Goal: Task Accomplishment & Management: Use online tool/utility

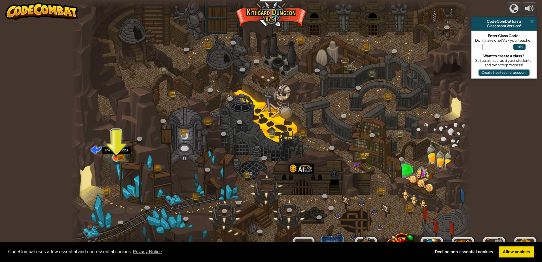
click at [115, 155] on img at bounding box center [116, 147] width 11 height 24
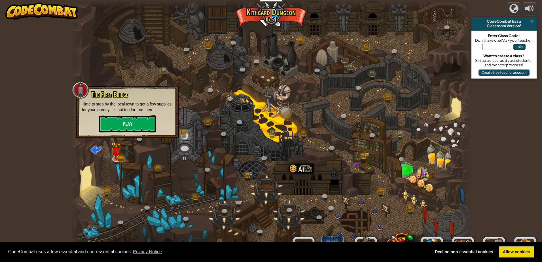
click at [105, 104] on p "Time to stop by the local town to get a few supplies for your journey. It's not…" at bounding box center [127, 106] width 91 height 11
click at [119, 113] on div "The First Bridge Time to stop by the local town to get a few supplies for your …" at bounding box center [127, 112] width 91 height 42
drag, startPoint x: 126, startPoint y: 124, endPoint x: 127, endPoint y: 129, distance: 4.3
click at [127, 129] on button "Play" at bounding box center [127, 123] width 57 height 17
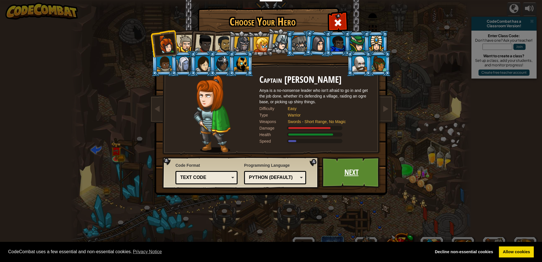
click at [347, 185] on link "Next" at bounding box center [351, 172] width 59 height 31
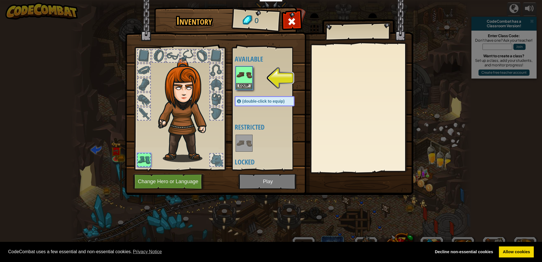
click at [303, 16] on img at bounding box center [269, 92] width 288 height 206
click at [300, 16] on img at bounding box center [269, 92] width 288 height 206
click at [280, 25] on img at bounding box center [269, 92] width 288 height 206
click at [287, 16] on div at bounding box center [292, 23] width 18 height 18
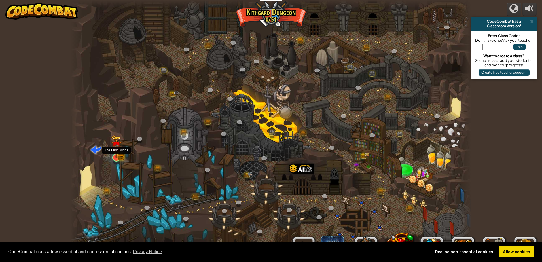
click at [115, 150] on img at bounding box center [116, 146] width 6 height 6
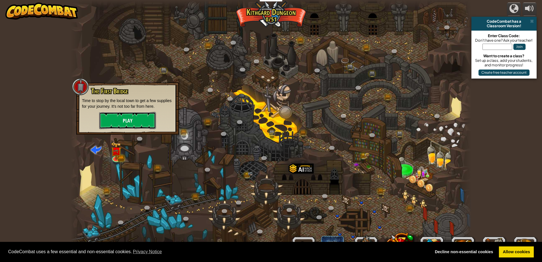
click at [137, 115] on button "Play" at bounding box center [127, 120] width 57 height 17
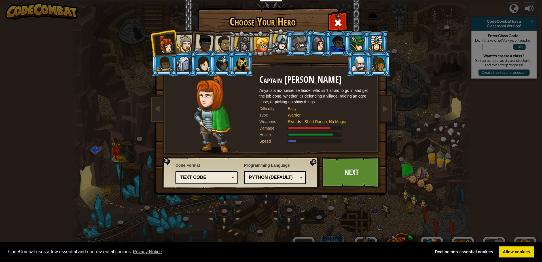
click at [187, 44] on div at bounding box center [184, 43] width 17 height 17
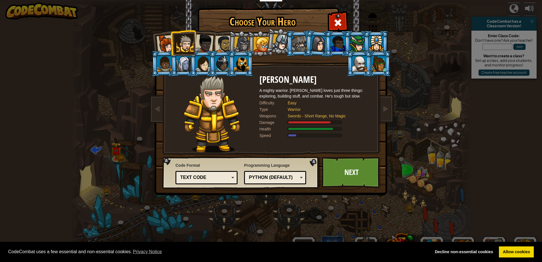
click at [213, 39] on div at bounding box center [204, 43] width 19 height 19
click at [217, 39] on div at bounding box center [224, 44] width 18 height 18
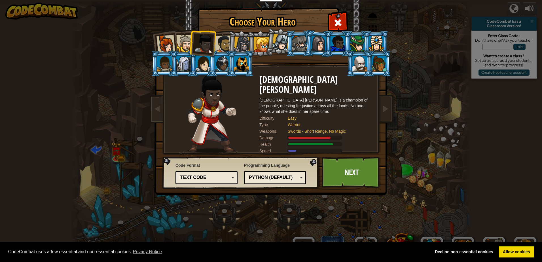
click at [220, 42] on div at bounding box center [224, 44] width 18 height 18
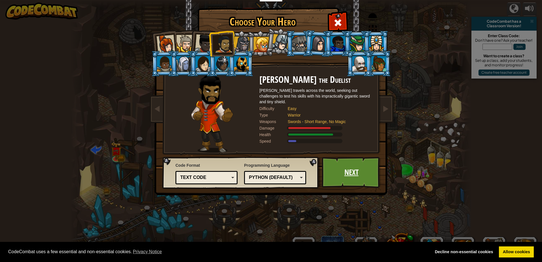
click at [327, 166] on link "Next" at bounding box center [351, 172] width 59 height 31
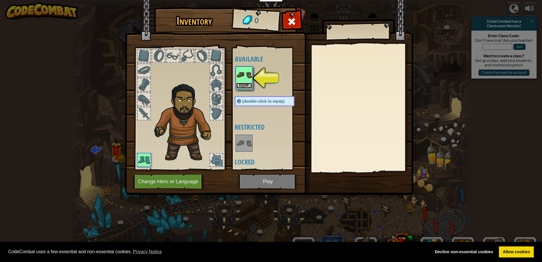
click at [240, 83] on button "Equip" at bounding box center [244, 86] width 16 height 6
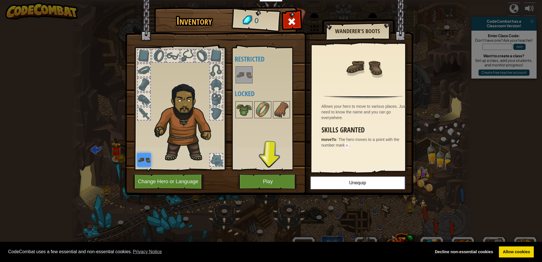
drag, startPoint x: 258, startPoint y: 84, endPoint x: 252, endPoint y: 110, distance: 26.1
click at [256, 92] on div "Available Equip (double-click to equip) Restricted Locked" at bounding box center [270, 109] width 71 height 118
click at [266, 187] on button "Play" at bounding box center [267, 182] width 59 height 16
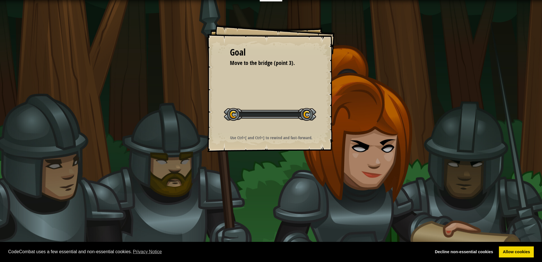
click at [266, 187] on div "Goal Move to the bridge (point 3). Start Level Error loading from server. Try r…" at bounding box center [271, 131] width 542 height 262
click at [253, 134] on div "Goal Move to the bridge (point 3). Start Level Error loading from server. Try r…" at bounding box center [271, 88] width 128 height 128
click at [249, 131] on div "Goal Move to the bridge (point 3). Start Level Error loading from server. Try r…" at bounding box center [271, 88] width 128 height 128
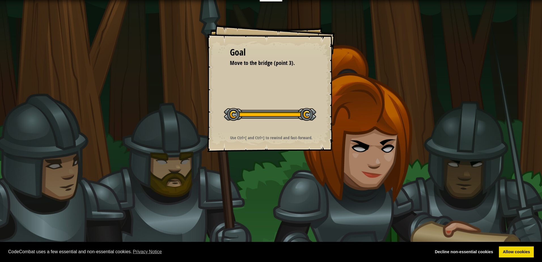
click at [249, 131] on div "Goal Move to the bridge (point 3). Start Level Error loading from server. Try r…" at bounding box center [271, 88] width 128 height 128
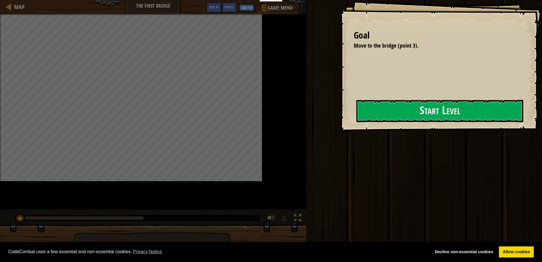
click at [340, 131] on div "Goal Move to the bridge (point 3). Start Level Error loading from server. Try r…" at bounding box center [441, 65] width 202 height 131
click at [356, 122] on button "Start Level" at bounding box center [439, 111] width 167 height 22
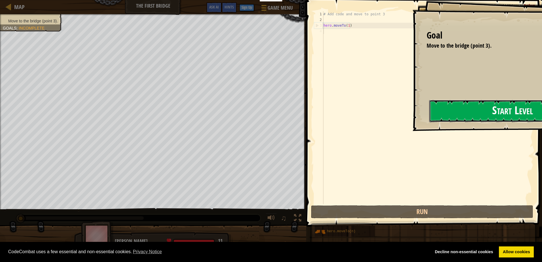
click at [429, 119] on button "Start Level" at bounding box center [512, 111] width 167 height 22
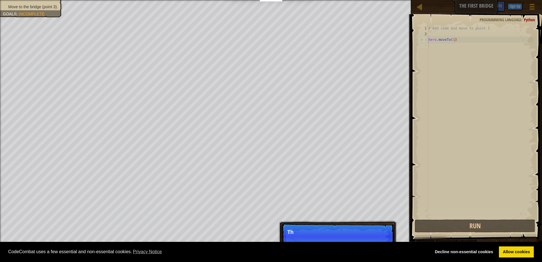
scroll to position [3, 0]
click at [426, 39] on div "3" at bounding box center [423, 40] width 9 height 6
type textarea "hero.moveTo(1)"
click at [426, 39] on div "3" at bounding box center [423, 40] width 9 height 6
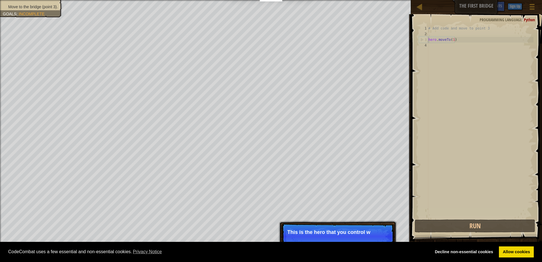
click at [426, 39] on div "3" at bounding box center [423, 40] width 9 height 6
type textarea "hero.moveTo(1)"
drag, startPoint x: 426, startPoint y: 39, endPoint x: 424, endPoint y: 44, distance: 5.6
click at [424, 44] on div "4" at bounding box center [423, 46] width 9 height 6
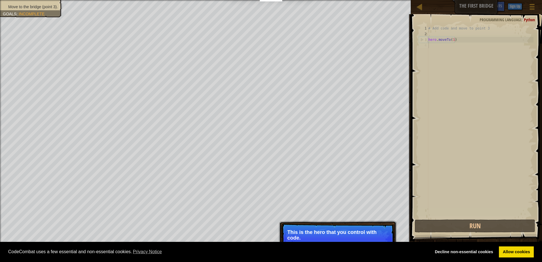
drag, startPoint x: 424, startPoint y: 45, endPoint x: 424, endPoint y: 51, distance: 6.0
click at [424, 47] on div "4" at bounding box center [423, 46] width 9 height 6
type textarea "hero.moveTo(1)"
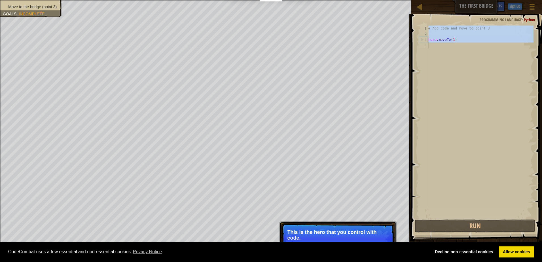
drag, startPoint x: 424, startPoint y: 51, endPoint x: 418, endPoint y: 68, distance: 18.0
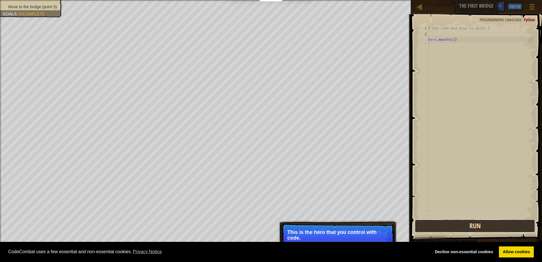
click at [453, 228] on button "Run" at bounding box center [475, 225] width 120 height 13
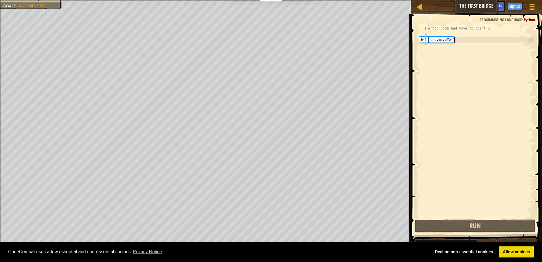
click at [465, 41] on div "# Add code and move to point 3 hero . moveTo ( 1 )" at bounding box center [480, 128] width 106 height 204
click at [459, 221] on button "Run" at bounding box center [475, 225] width 120 height 13
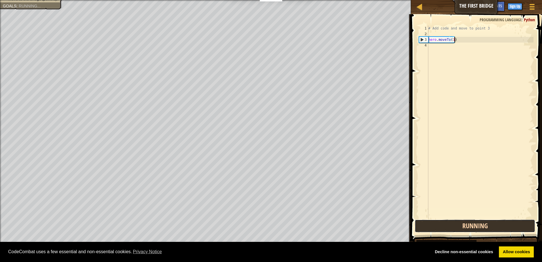
click at [459, 221] on button "Running" at bounding box center [475, 225] width 120 height 13
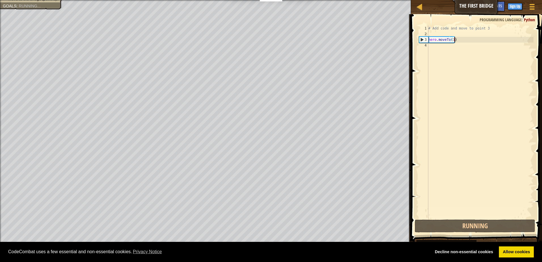
type textarea "hero.moveTo(1)`"
